Goal: Check status: Check status

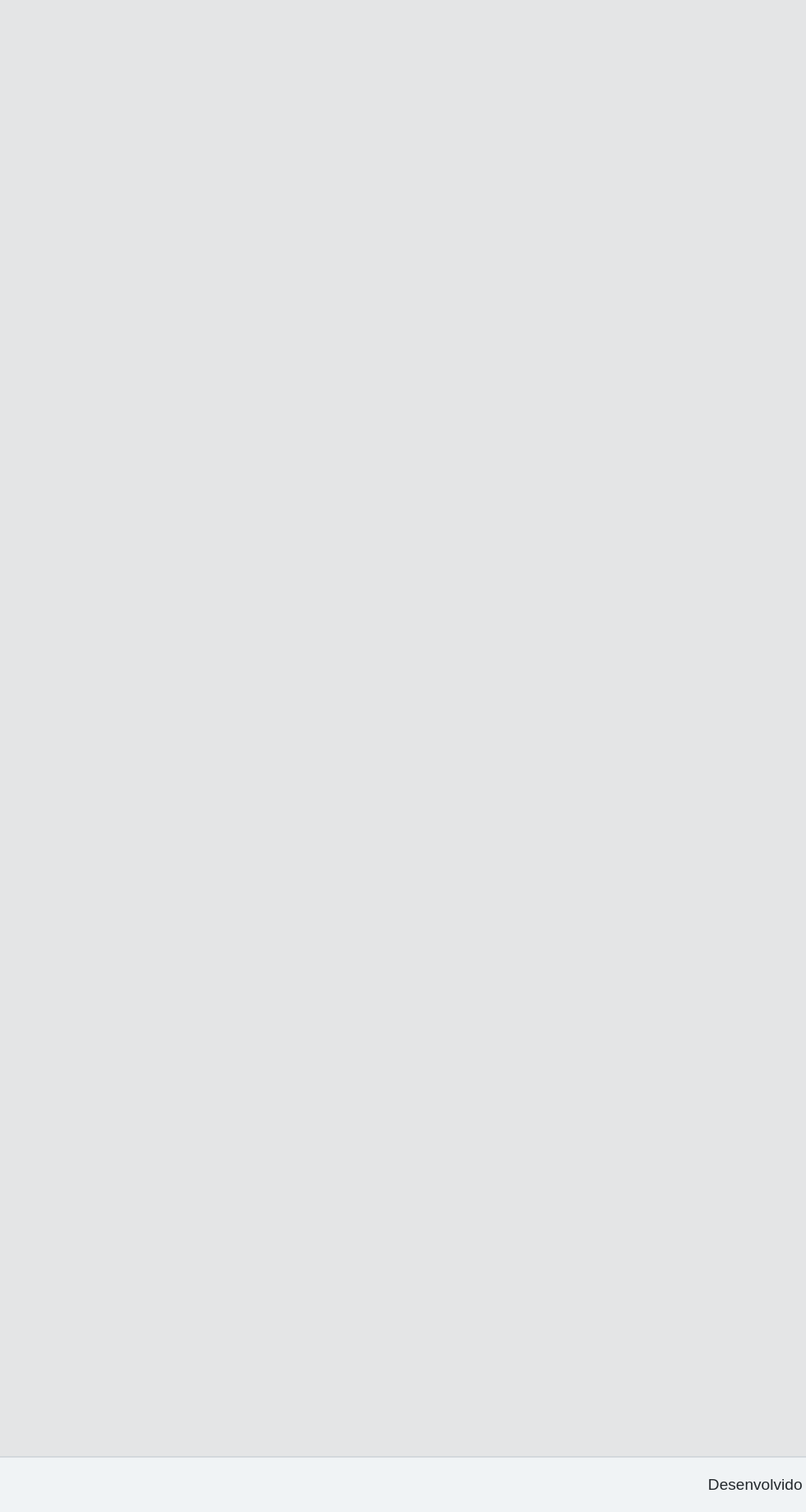
click at [635, 801] on main "Carregando... Buscar Loja [Selecione...] [GEOGRAPHIC_DATA] - [GEOGRAPHIC_DATA] …" at bounding box center [403, 759] width 806 height 1426
click at [643, 782] on main "Carregando... Buscar Loja [Selecione...] [GEOGRAPHIC_DATA] - [GEOGRAPHIC_DATA] …" at bounding box center [403, 759] width 806 height 1426
click at [602, 938] on main "Carregando... Buscar Loja [Selecione...] [GEOGRAPHIC_DATA] - [GEOGRAPHIC_DATA] …" at bounding box center [403, 759] width 806 height 1426
click at [634, 1087] on main "Carregando... Buscar Loja [Selecione...] [GEOGRAPHIC_DATA] - [GEOGRAPHIC_DATA] …" at bounding box center [403, 759] width 806 height 1426
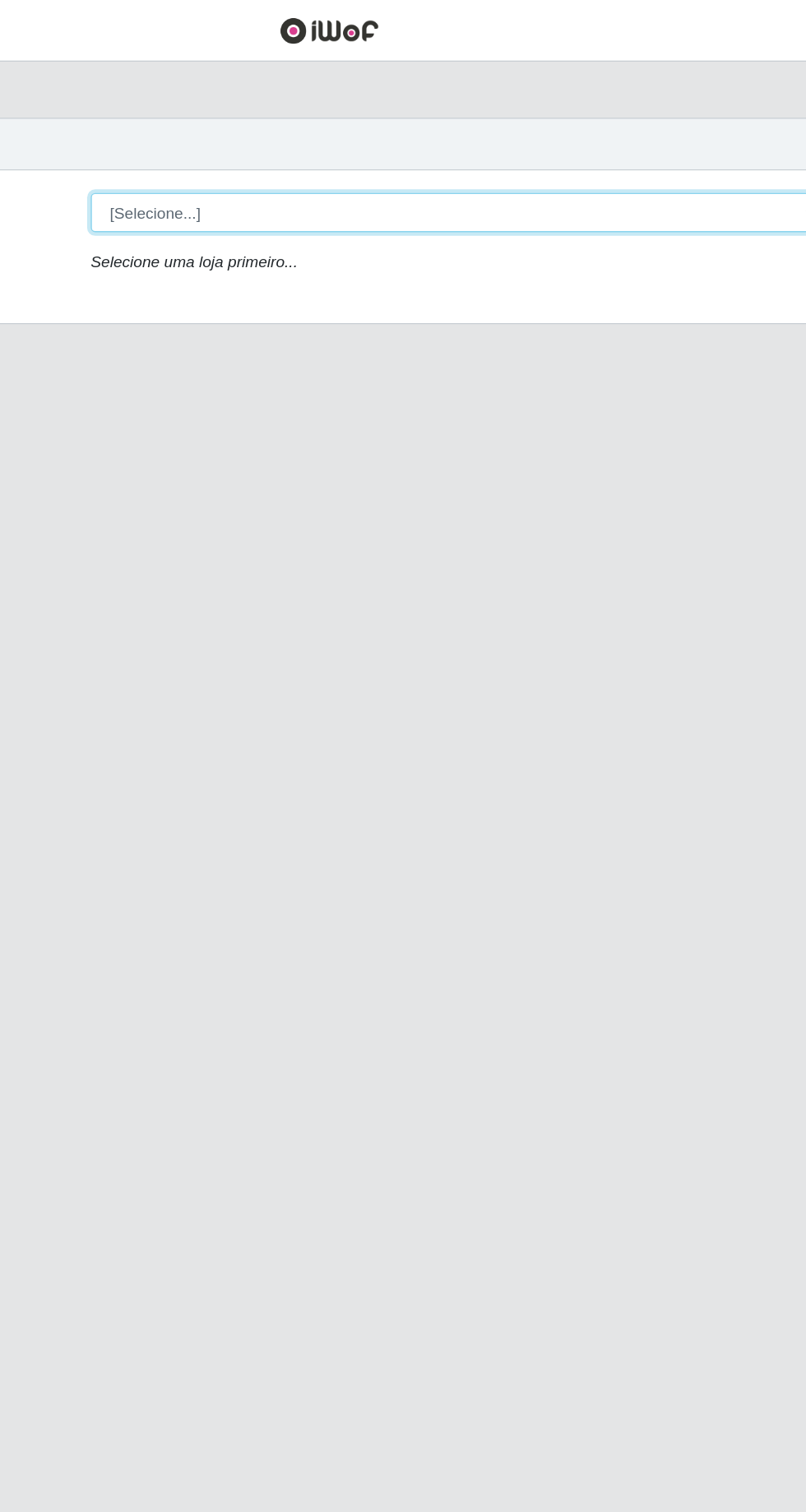
click at [613, 142] on select "[Selecione...] [GEOGRAPHIC_DATA] - [GEOGRAPHIC_DATA] [GEOGRAPHIC_DATA] - [GEOGR…" at bounding box center [497, 156] width 536 height 29
click at [643, 152] on select "[Selecione...] [GEOGRAPHIC_DATA] - [GEOGRAPHIC_DATA] [GEOGRAPHIC_DATA] - [GEOGR…" at bounding box center [497, 156] width 536 height 29
select select "508"
click at [229, 142] on select "[Selecione...] [GEOGRAPHIC_DATA] - [GEOGRAPHIC_DATA] [GEOGRAPHIC_DATA] - [GEOGR…" at bounding box center [497, 156] width 536 height 29
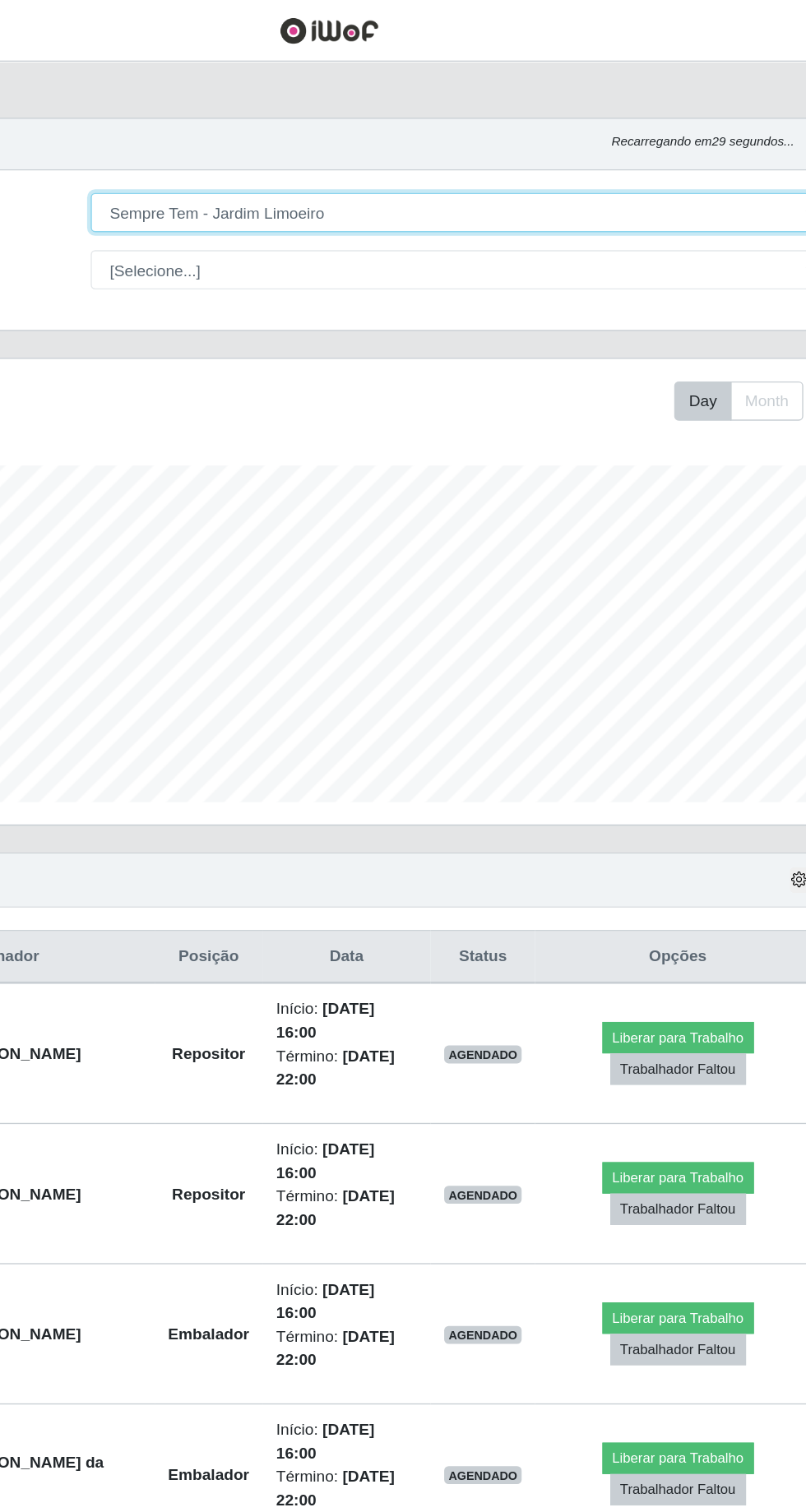
scroll to position [341, 755]
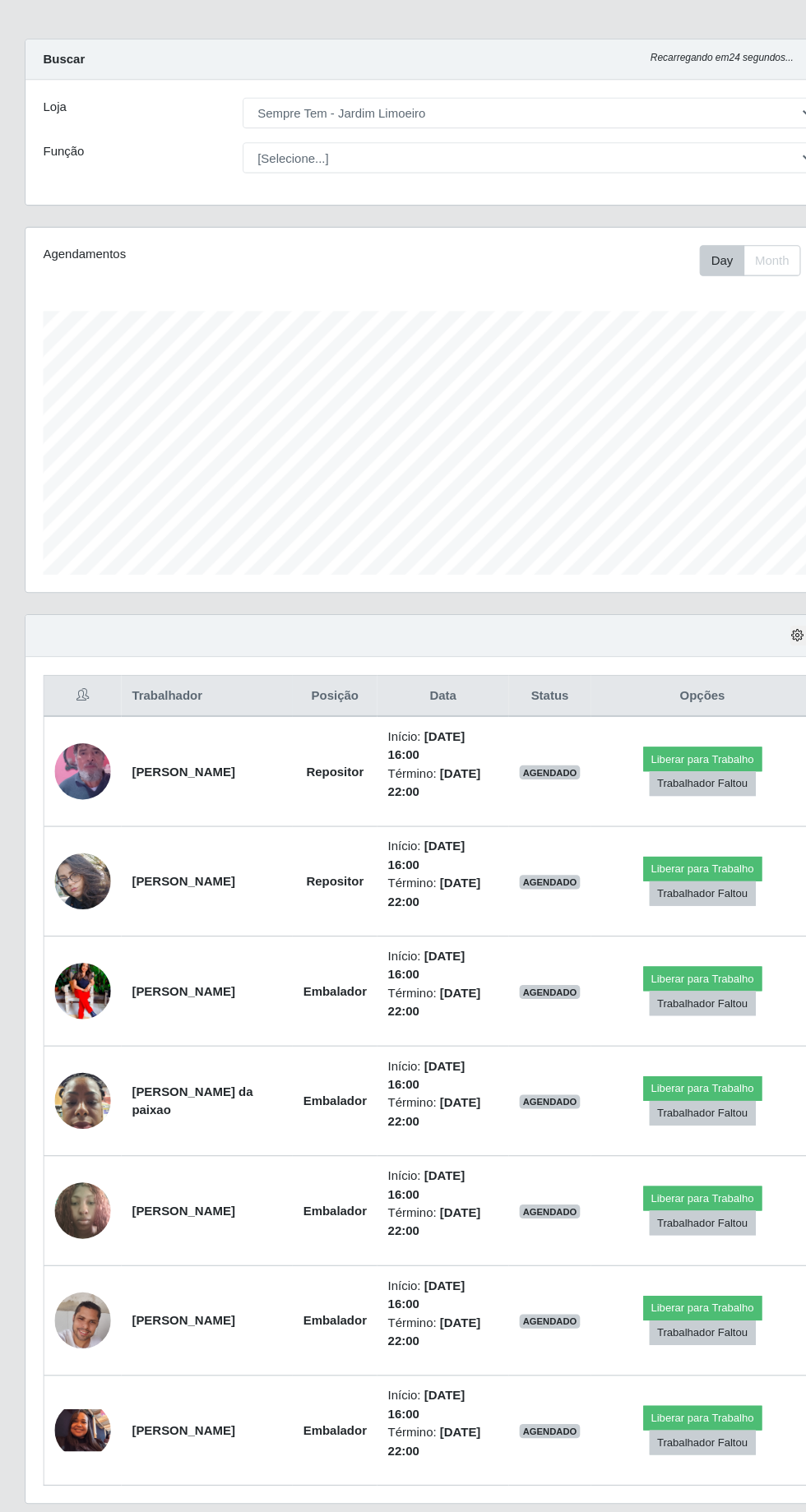
click at [85, 893] on img at bounding box center [79, 875] width 52 height 94
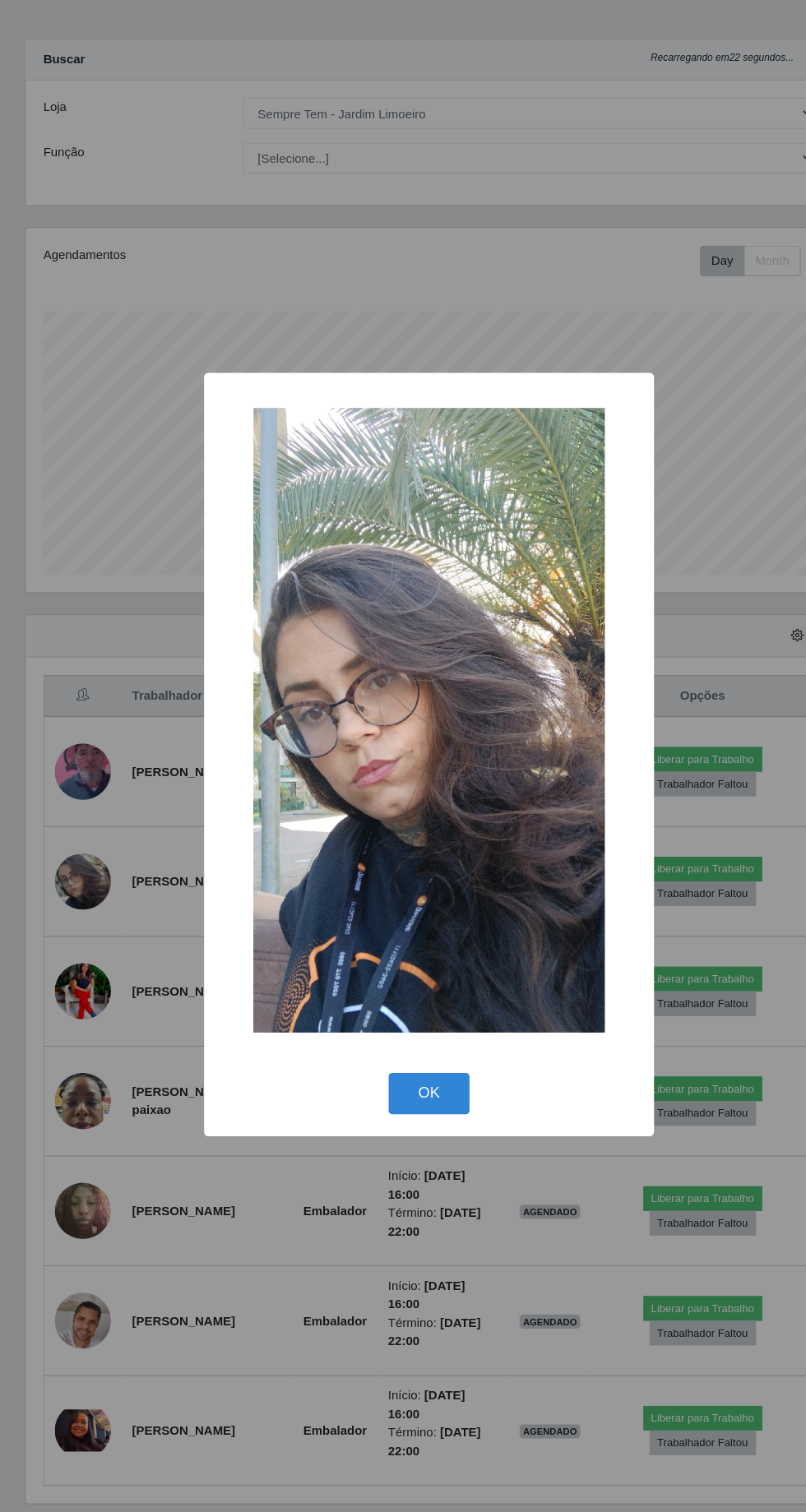
click at [418, 1054] on button "OK" at bounding box center [404, 1073] width 77 height 38
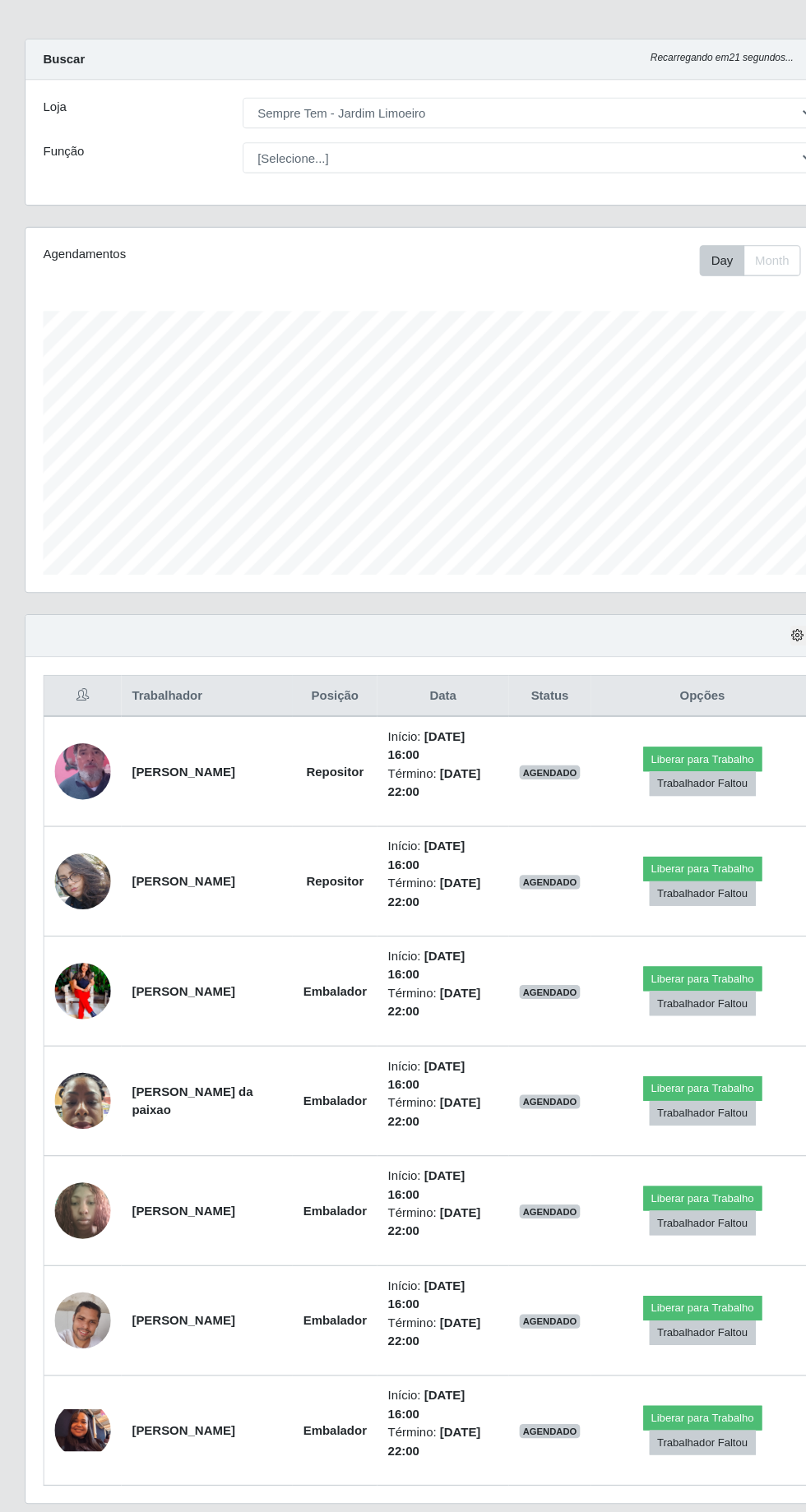
click at [76, 997] on img at bounding box center [79, 977] width 52 height 66
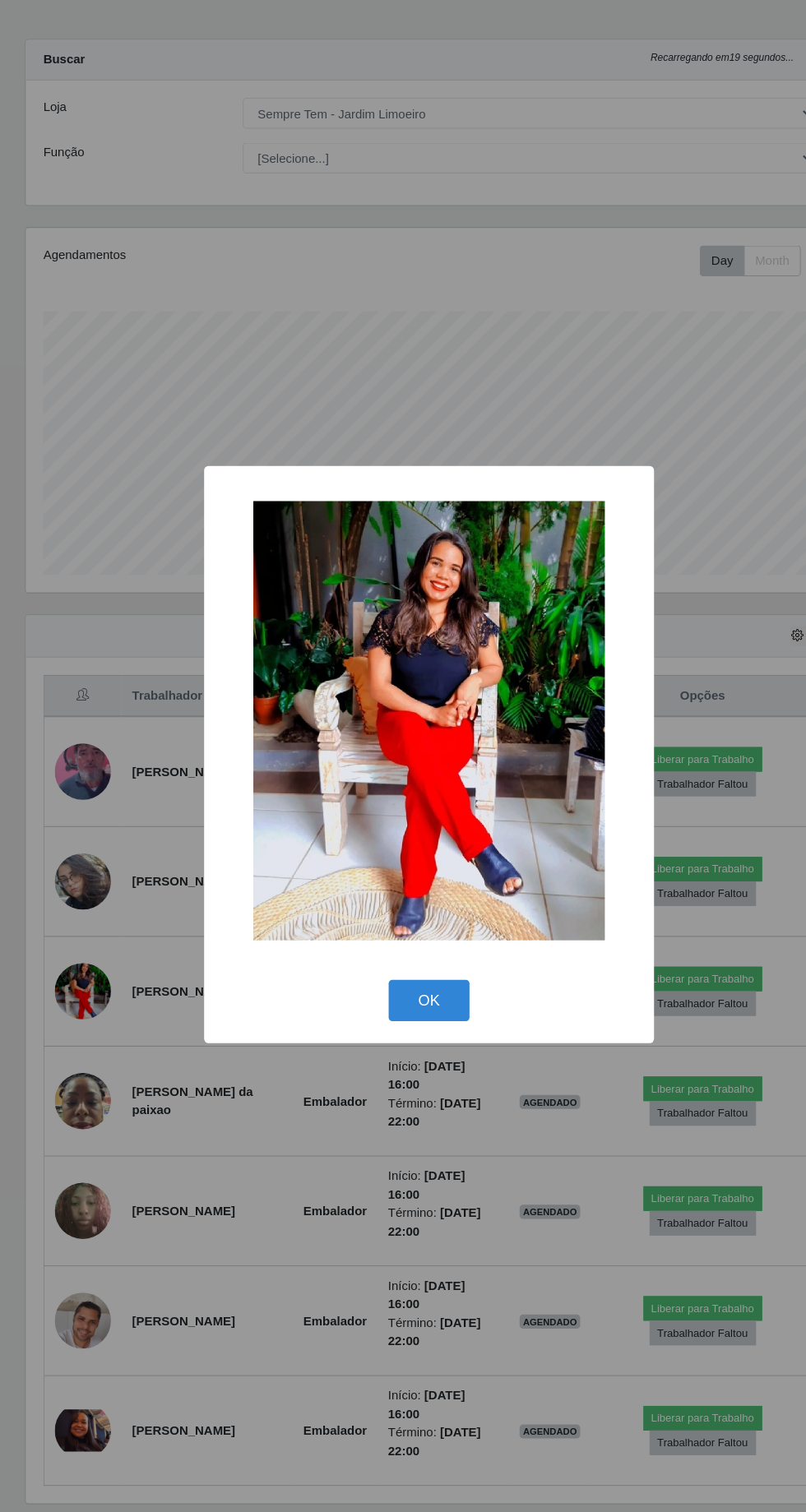
click at [422, 999] on button "OK" at bounding box center [404, 987] width 77 height 38
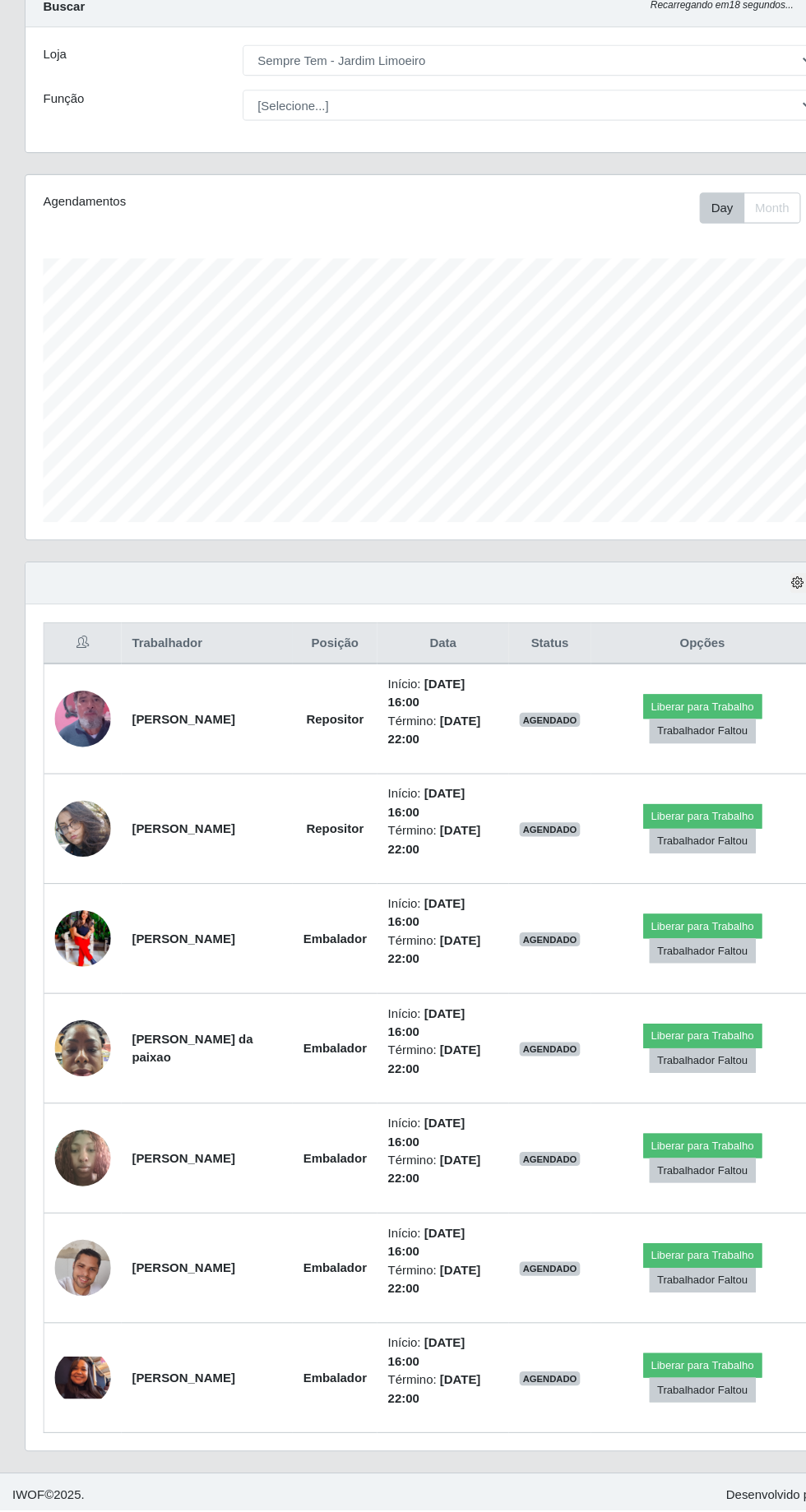
scroll to position [0, 0]
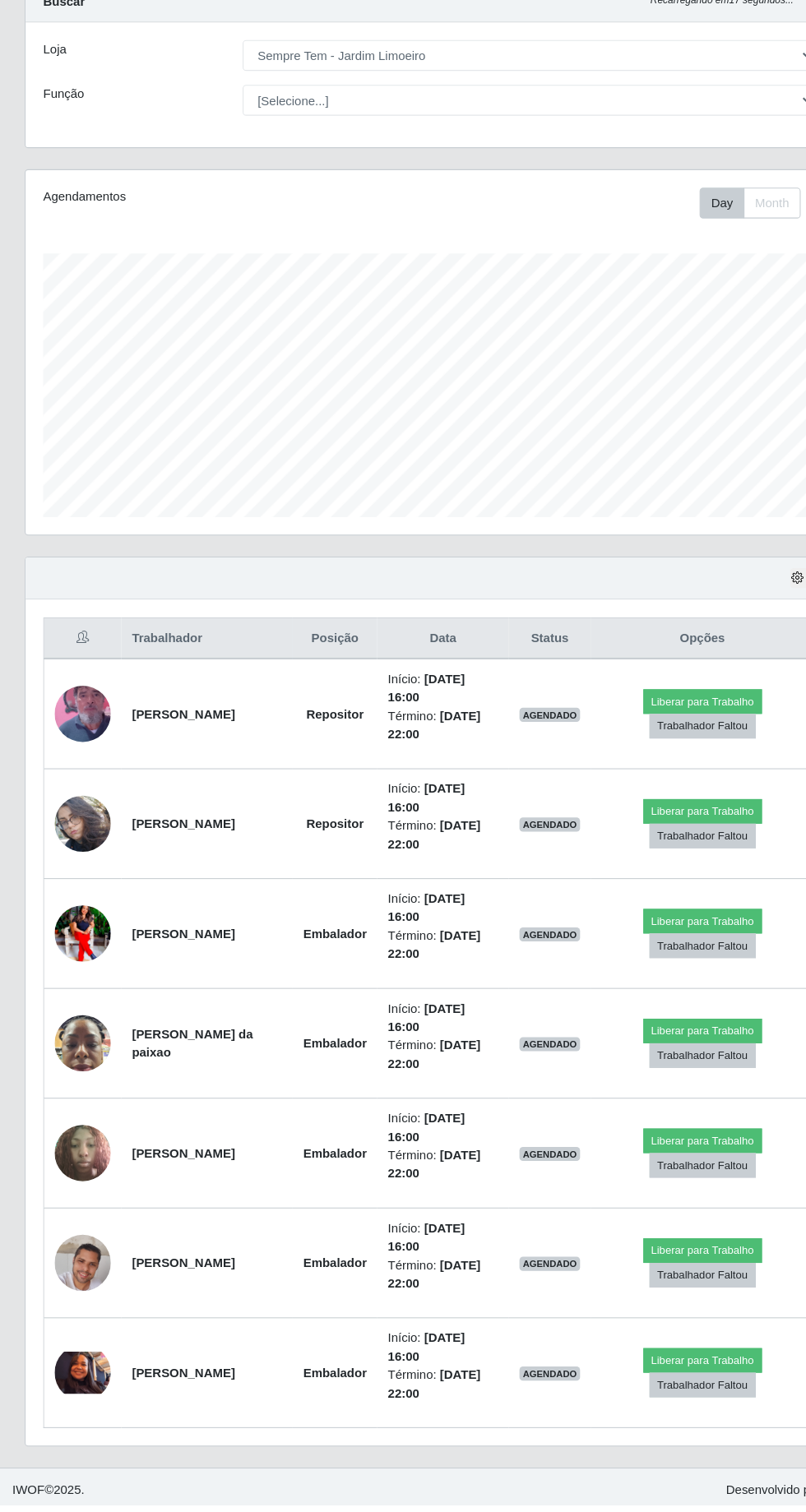
click at [87, 1185] on img at bounding box center [79, 1183] width 52 height 70
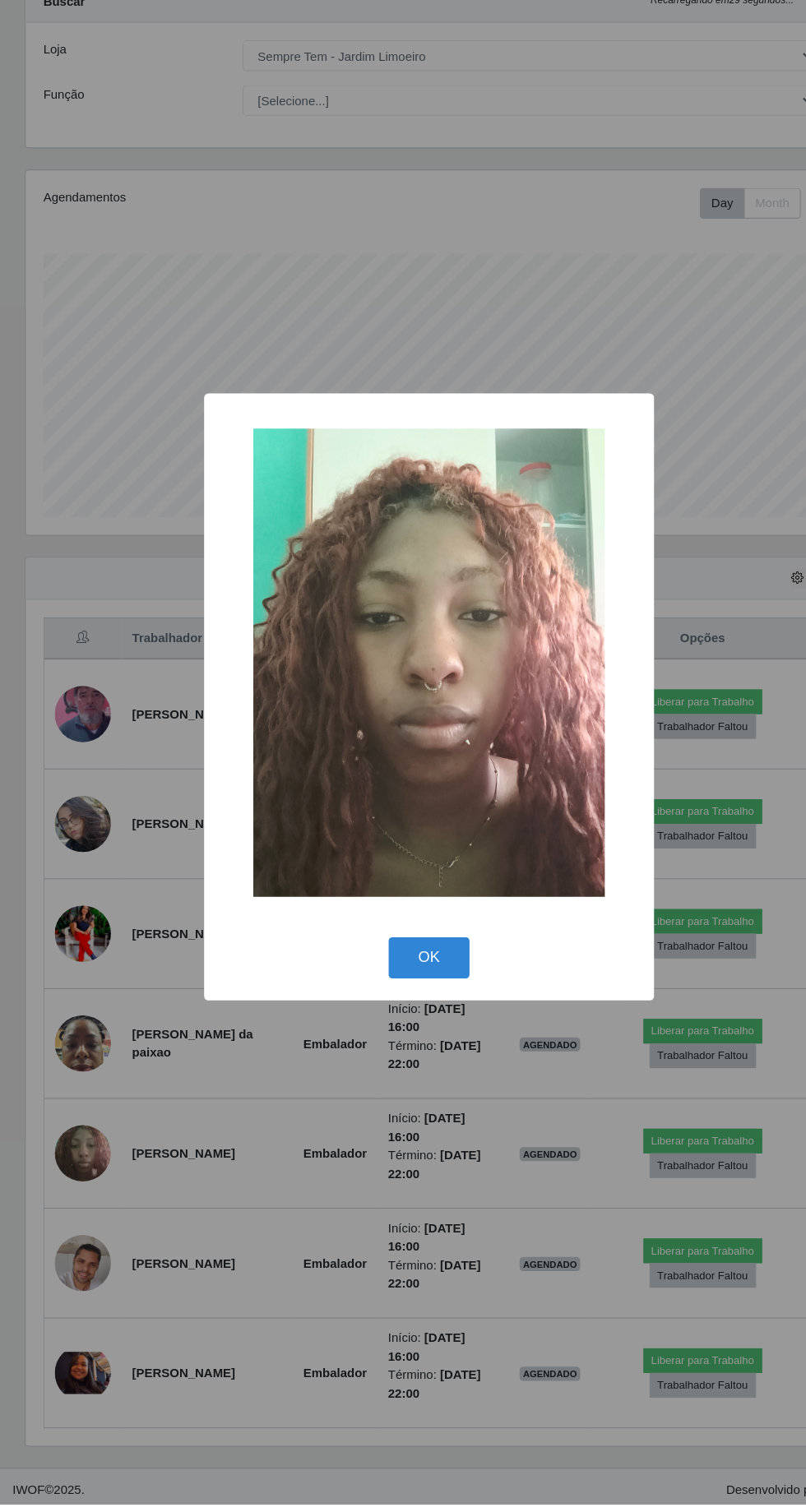
click at [427, 1020] on button "OK" at bounding box center [404, 1001] width 77 height 38
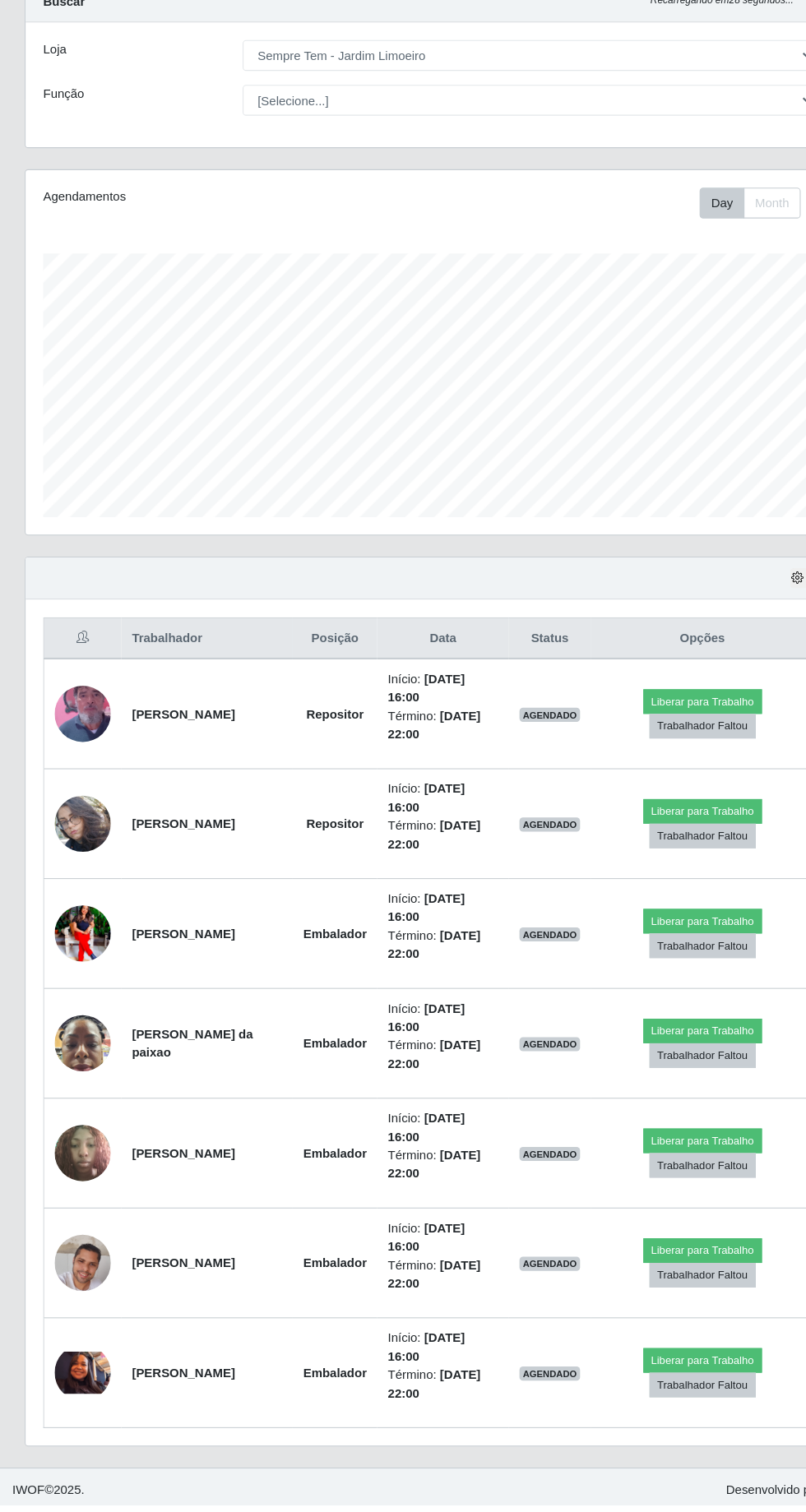
click at [80, 1370] on img at bounding box center [79, 1389] width 52 height 39
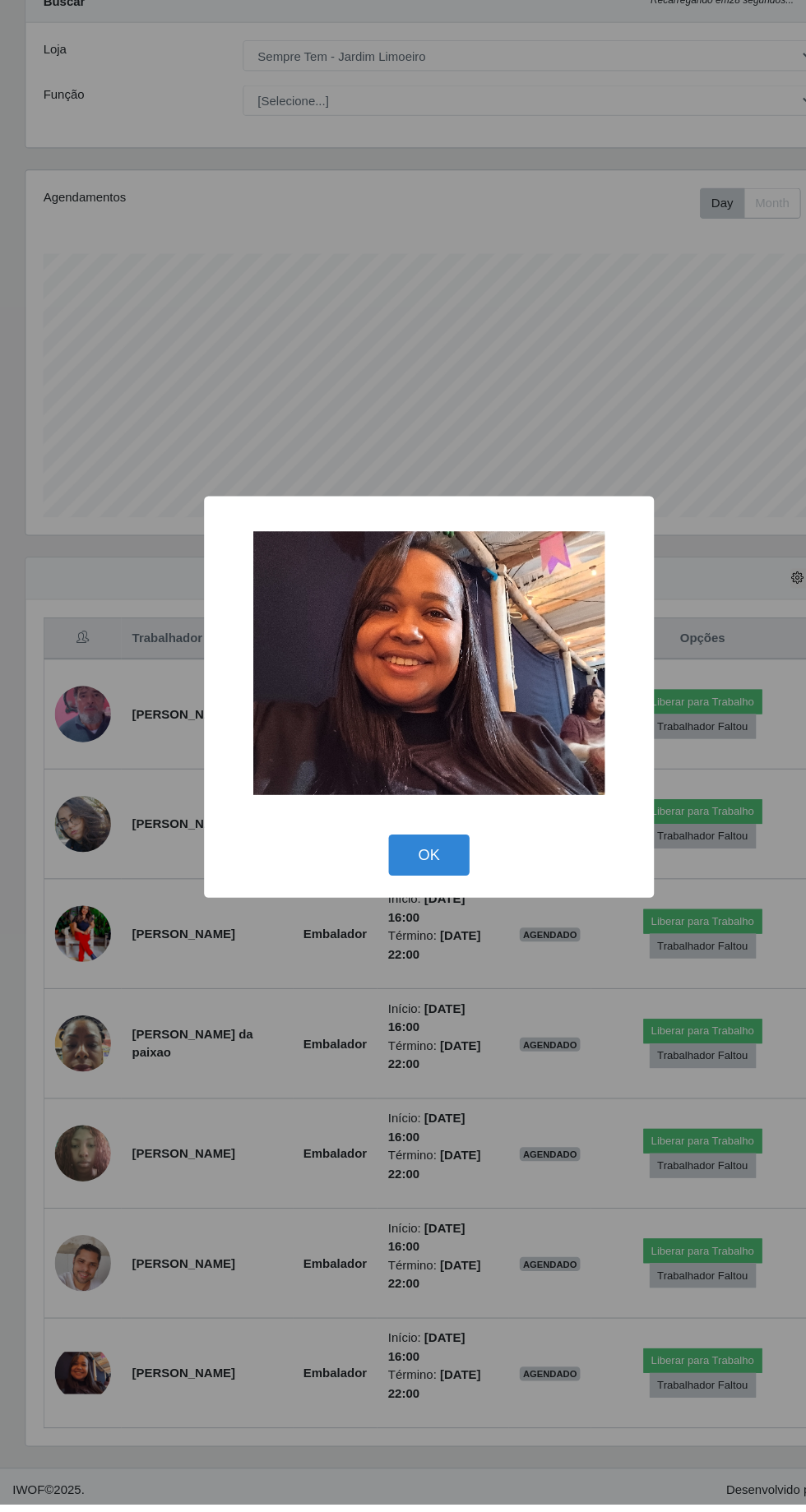
click at [95, 1343] on div "× OK Cancel" at bounding box center [403, 756] width 806 height 1512
